Goal: Register for event/course

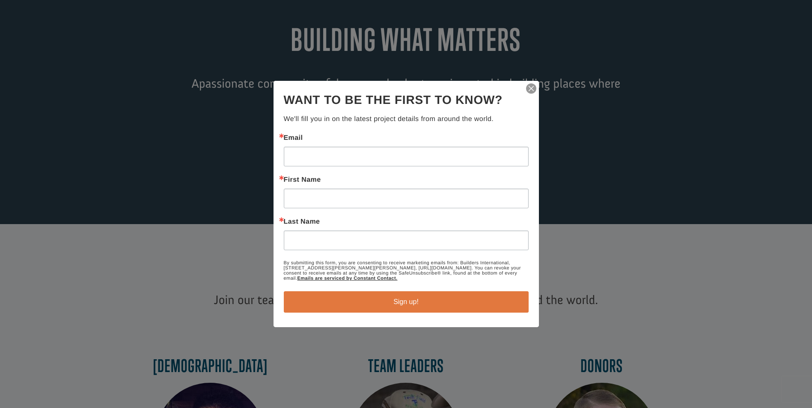
scroll to position [128, 0]
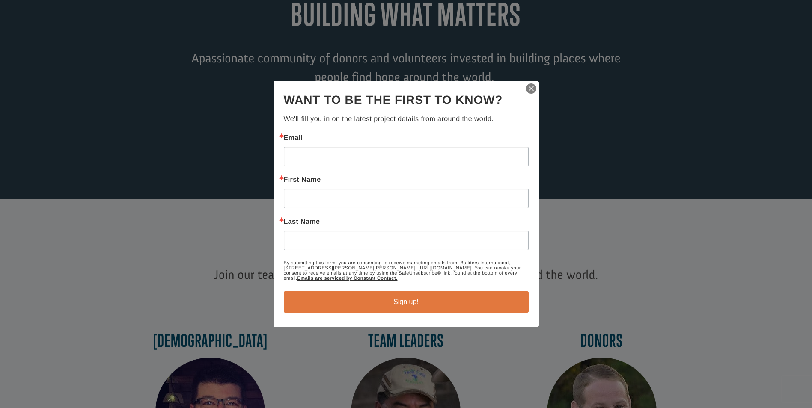
click at [536, 86] on img "button" at bounding box center [531, 89] width 12 height 12
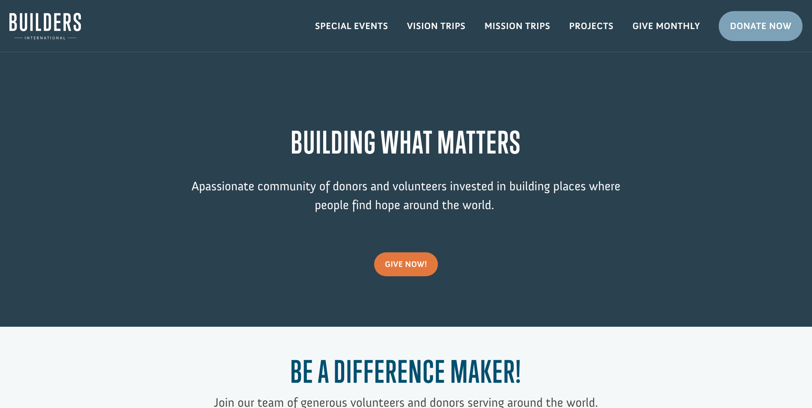
scroll to position [0, 0]
click at [423, 21] on link "Vision Trips" at bounding box center [436, 26] width 77 height 25
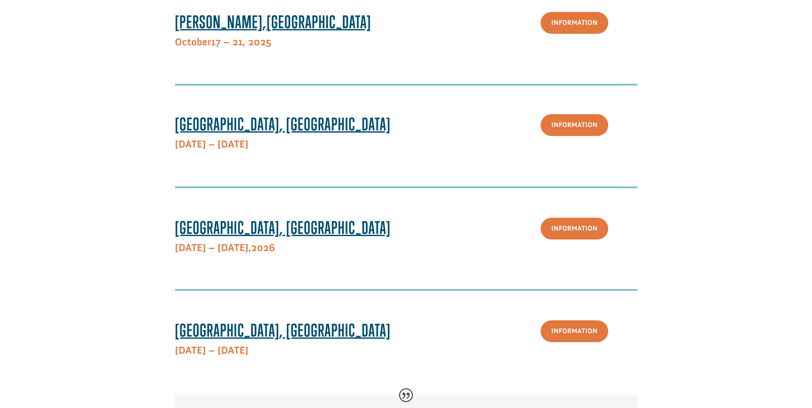
scroll to position [589, 0]
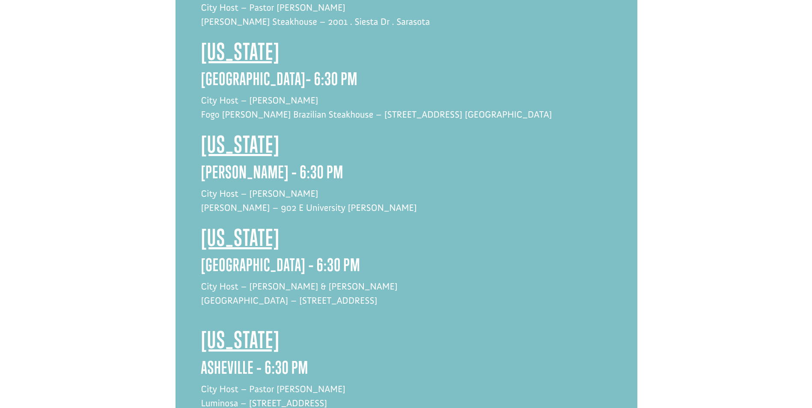
scroll to position [1070, 0]
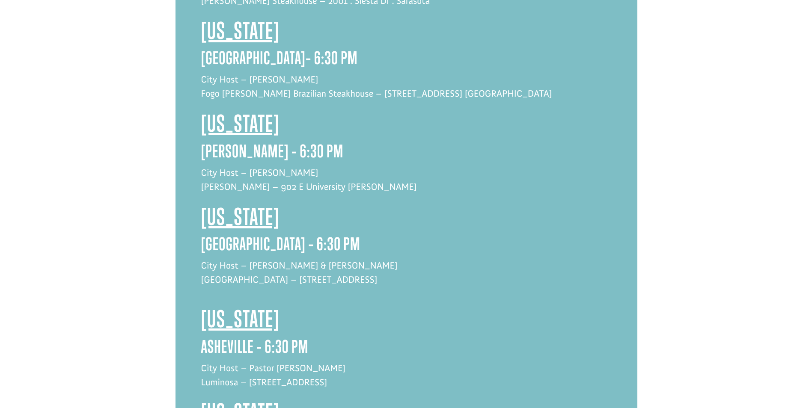
drag, startPoint x: 341, startPoint y: 297, endPoint x: 686, endPoint y: 134, distance: 381.1
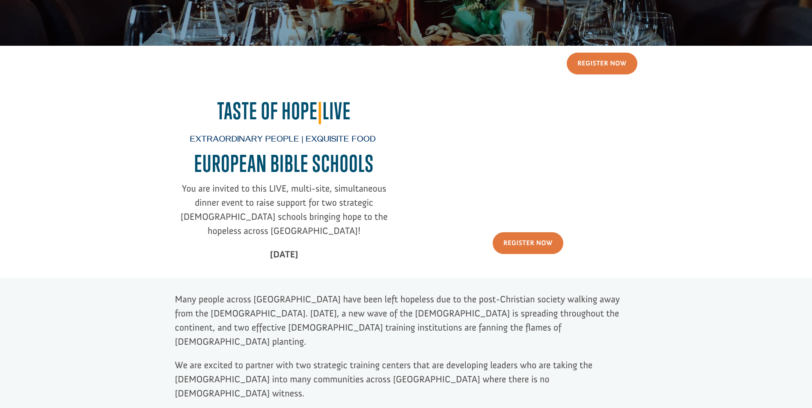
scroll to position [128, 0]
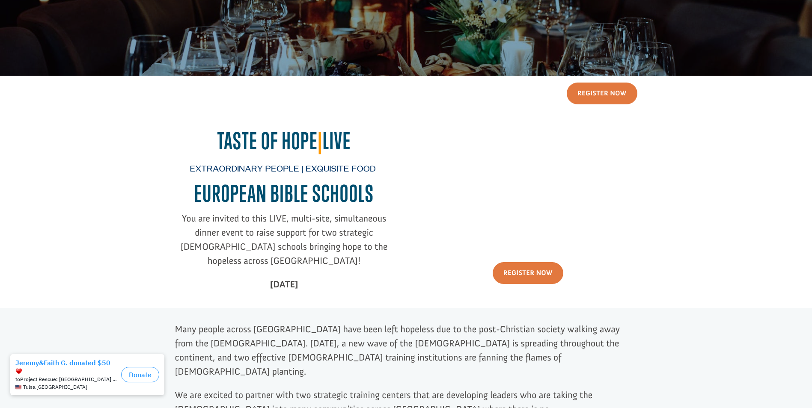
drag, startPoint x: 264, startPoint y: 221, endPoint x: 72, endPoint y: 204, distance: 192.6
click at [72, 204] on div "Register Now Taste of Hope | Live Extraordinary People | Exquisite Food EUROPEA…" at bounding box center [405, 192] width 793 height 233
